Goal: Information Seeking & Learning: Check status

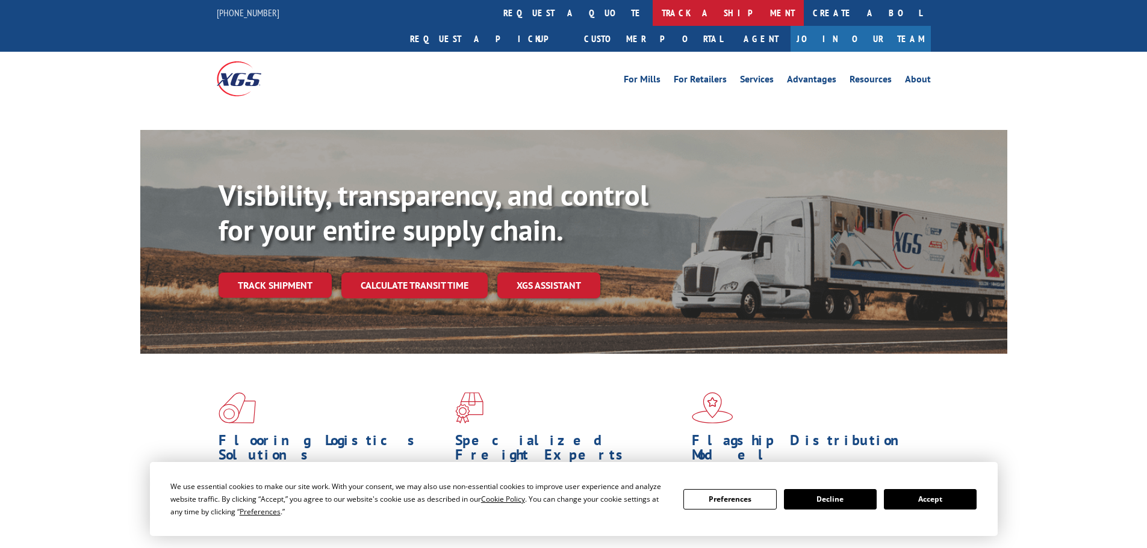
click at [653, 8] on link "track a shipment" at bounding box center [728, 13] width 151 height 26
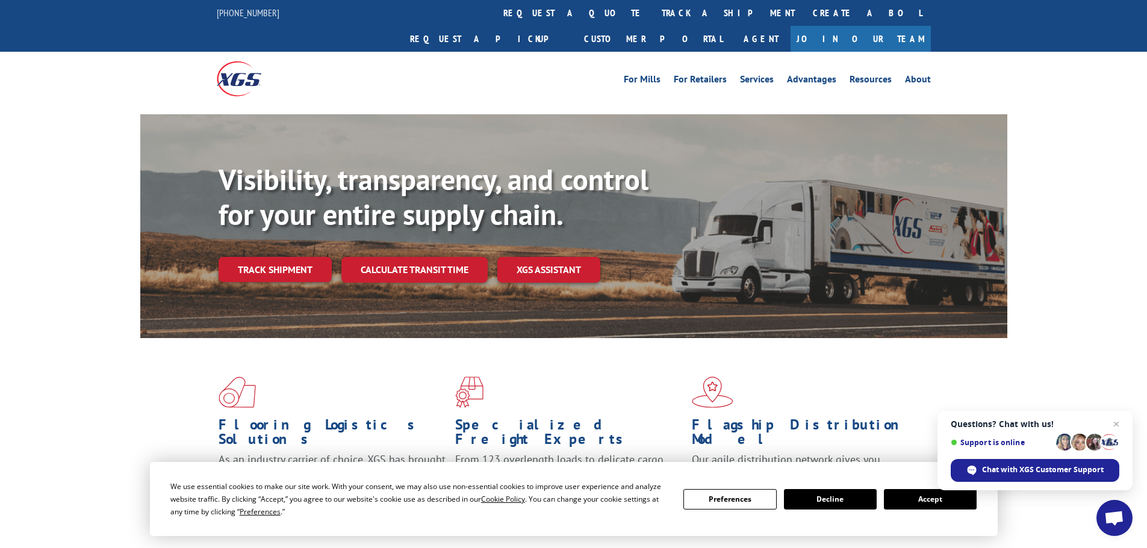
click at [653, 13] on link "track a shipment" at bounding box center [728, 13] width 151 height 26
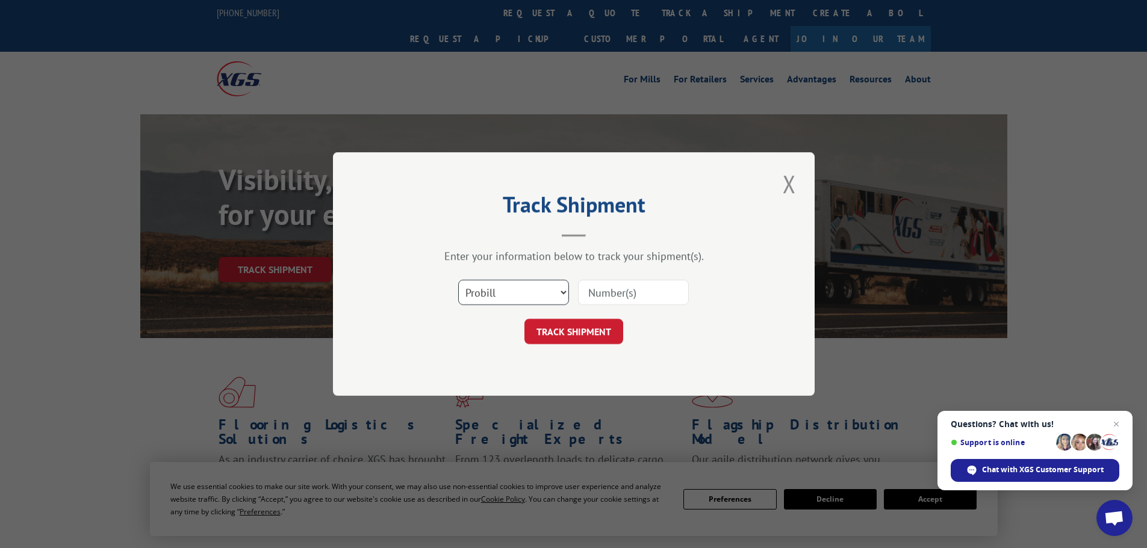
click at [516, 291] on select "Select category... Probill BOL PO" at bounding box center [513, 292] width 111 height 25
select select "bol"
click at [458, 280] on select "Select category... Probill BOL PO" at bounding box center [513, 292] width 111 height 25
click at [595, 299] on input at bounding box center [633, 292] width 111 height 25
paste input "5954568"
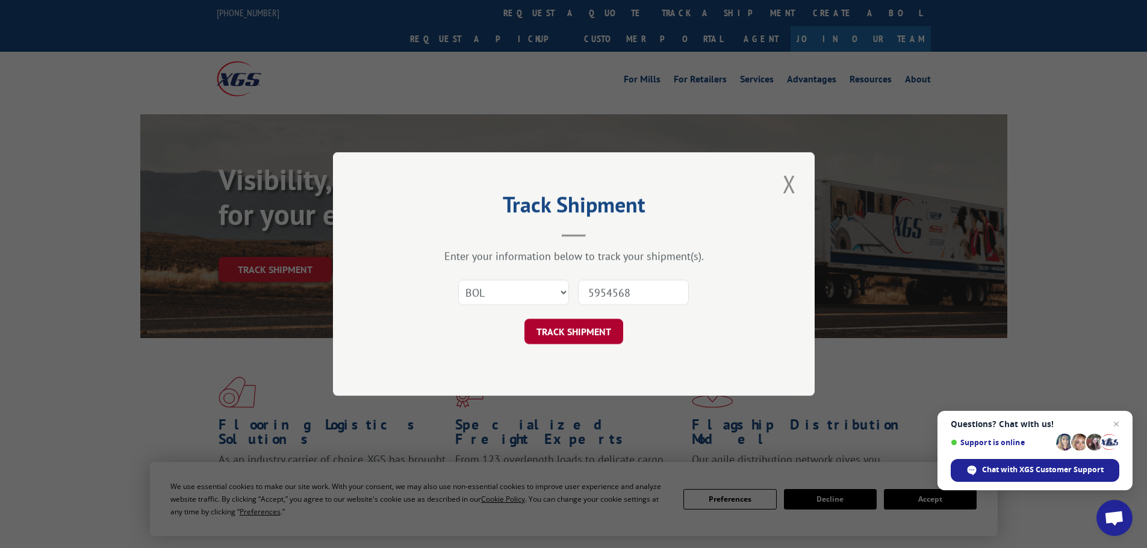
type input "5954568"
click at [582, 337] on button "TRACK SHIPMENT" at bounding box center [573, 331] width 99 height 25
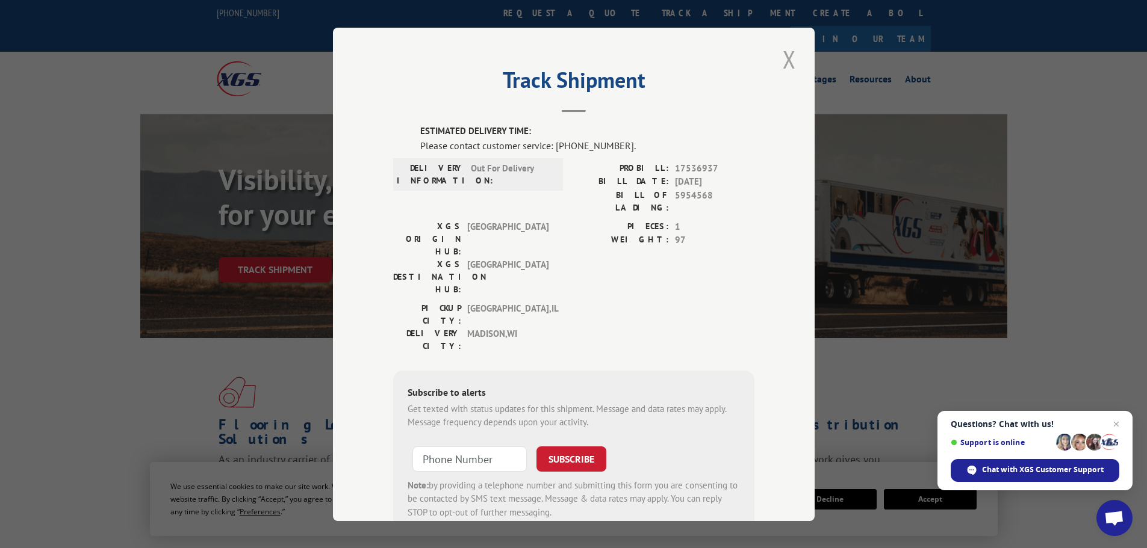
click at [783, 67] on button "Close modal" at bounding box center [789, 59] width 20 height 33
